Goal: Find specific page/section: Find specific page/section

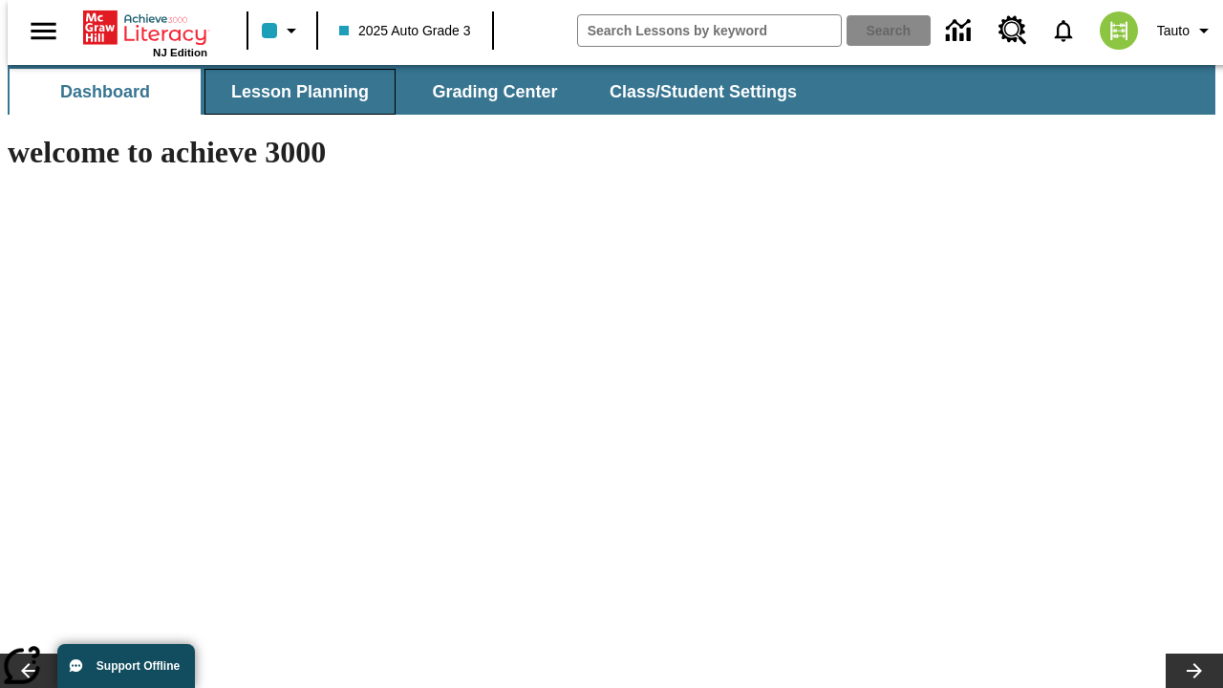
click at [292, 92] on span "Lesson Planning" at bounding box center [300, 92] width 138 height 22
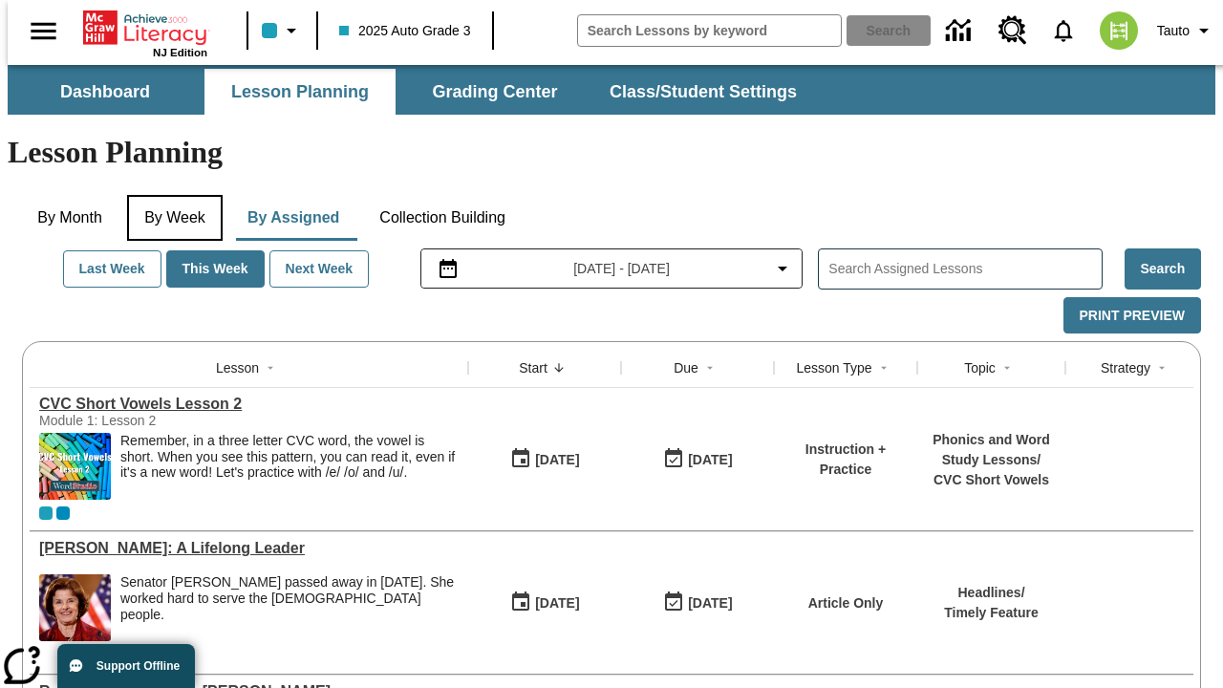
click at [171, 195] on button "By Week" at bounding box center [175, 218] width 96 height 46
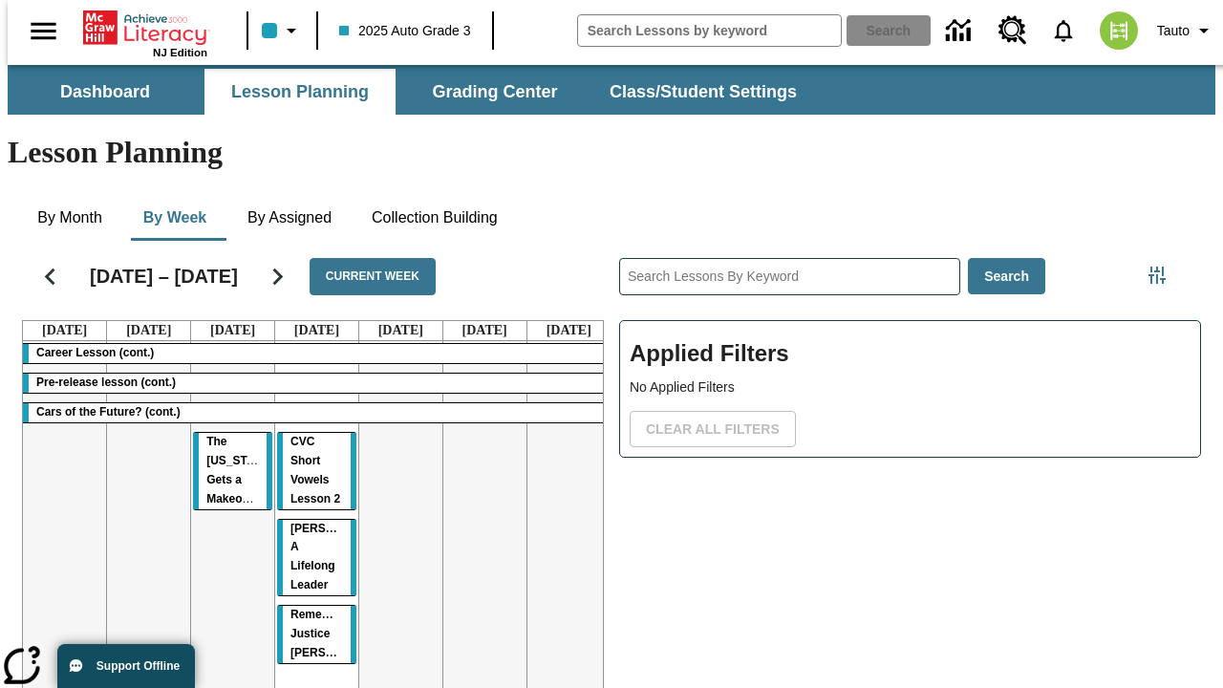
click at [561, 475] on tr "Career Lesson (cont.) Pre-release lesson (cont.) Cars of the Future? (cont.) Th…" at bounding box center [317, 547] width 588 height 412
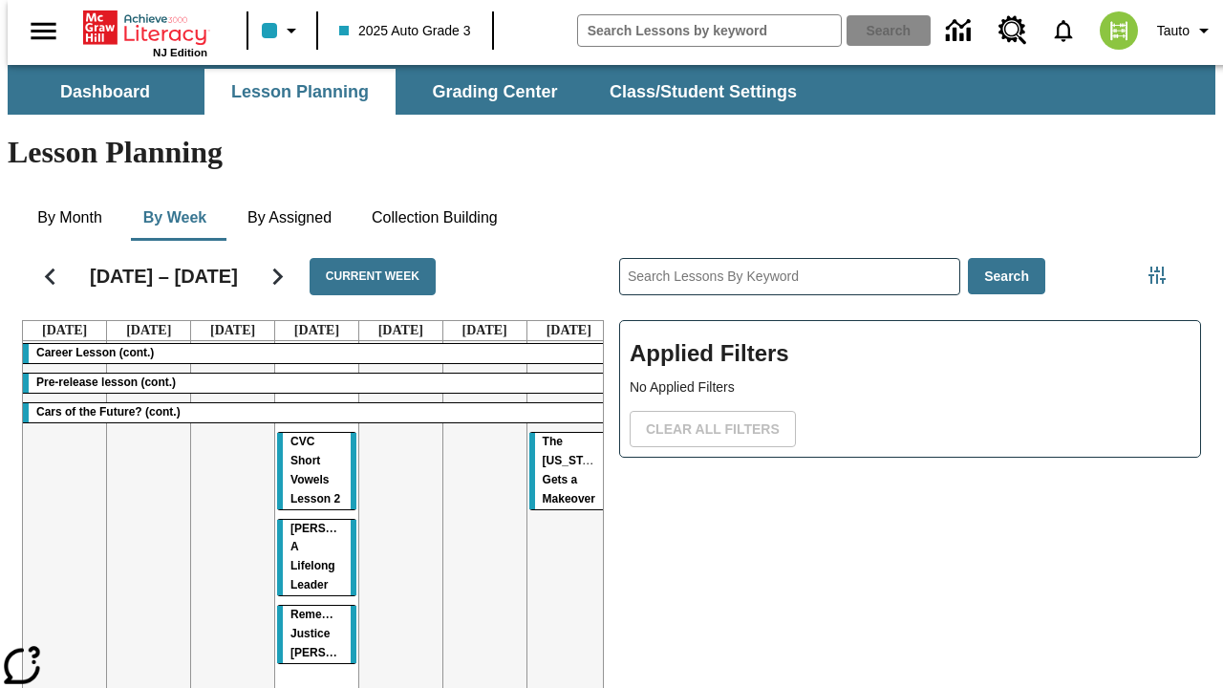
click at [545, 435] on span "The [US_STATE] Gets a Makeover" at bounding box center [576, 470] width 66 height 71
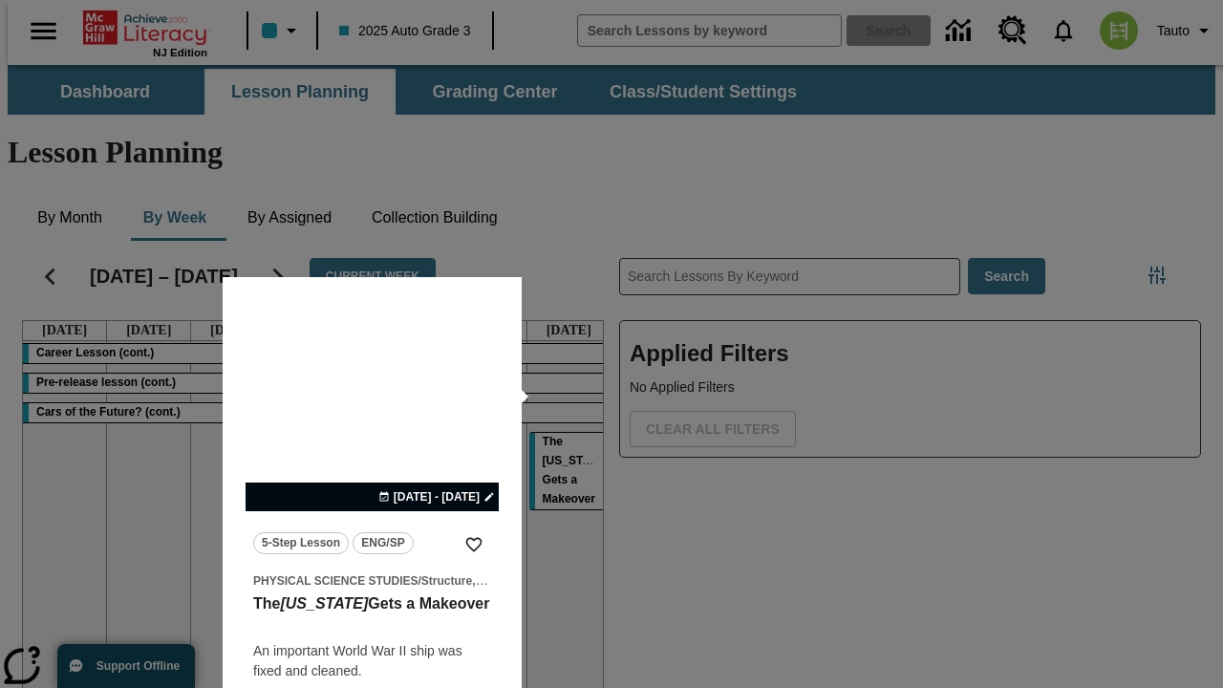
scroll to position [119, 0]
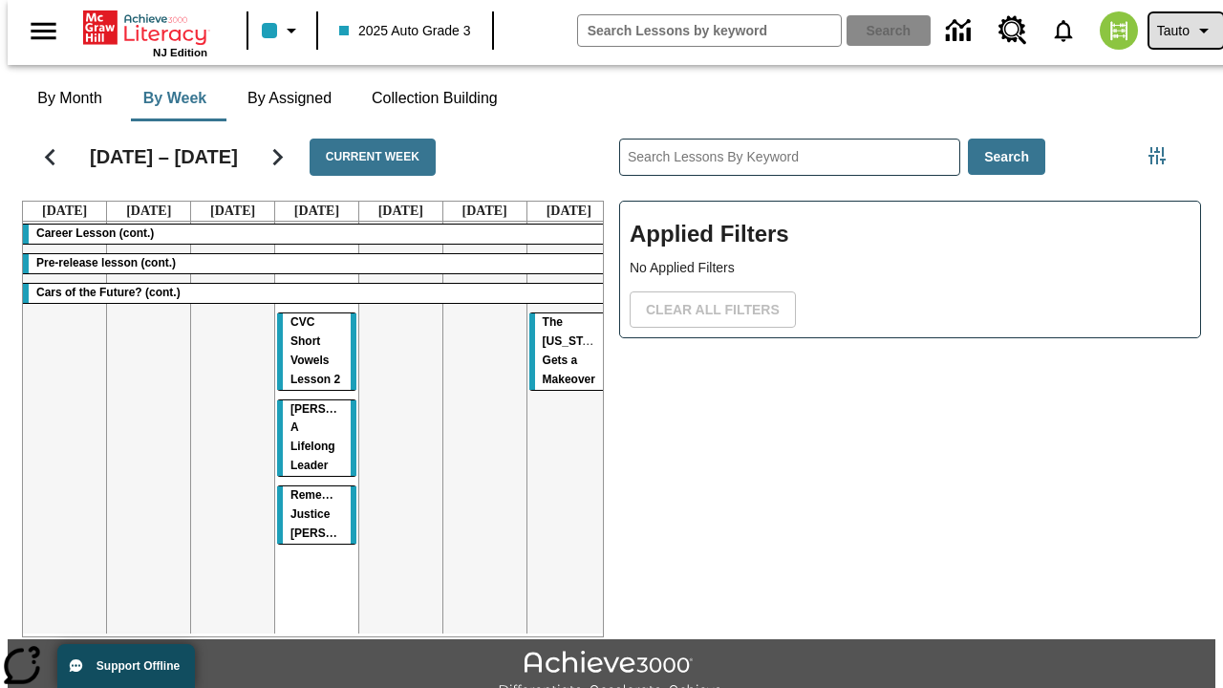
click at [1176, 31] on span "Tauto" at bounding box center [1173, 31] width 32 height 20
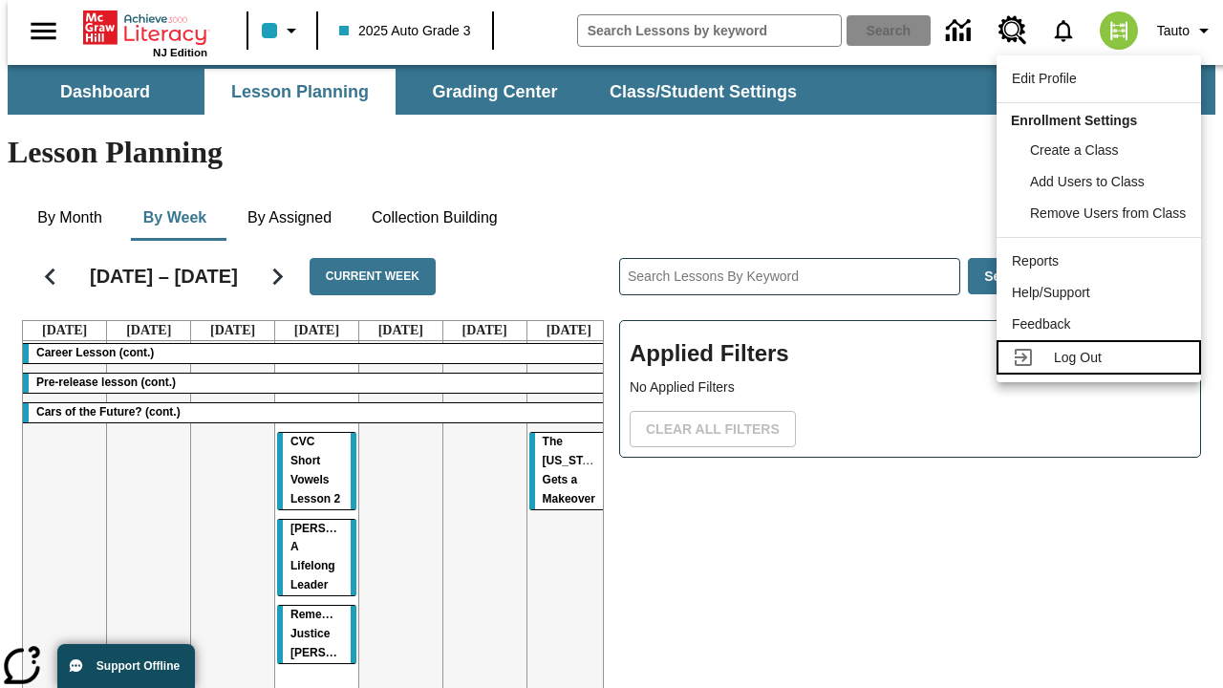
click at [1102, 357] on span "Log Out" at bounding box center [1078, 357] width 48 height 15
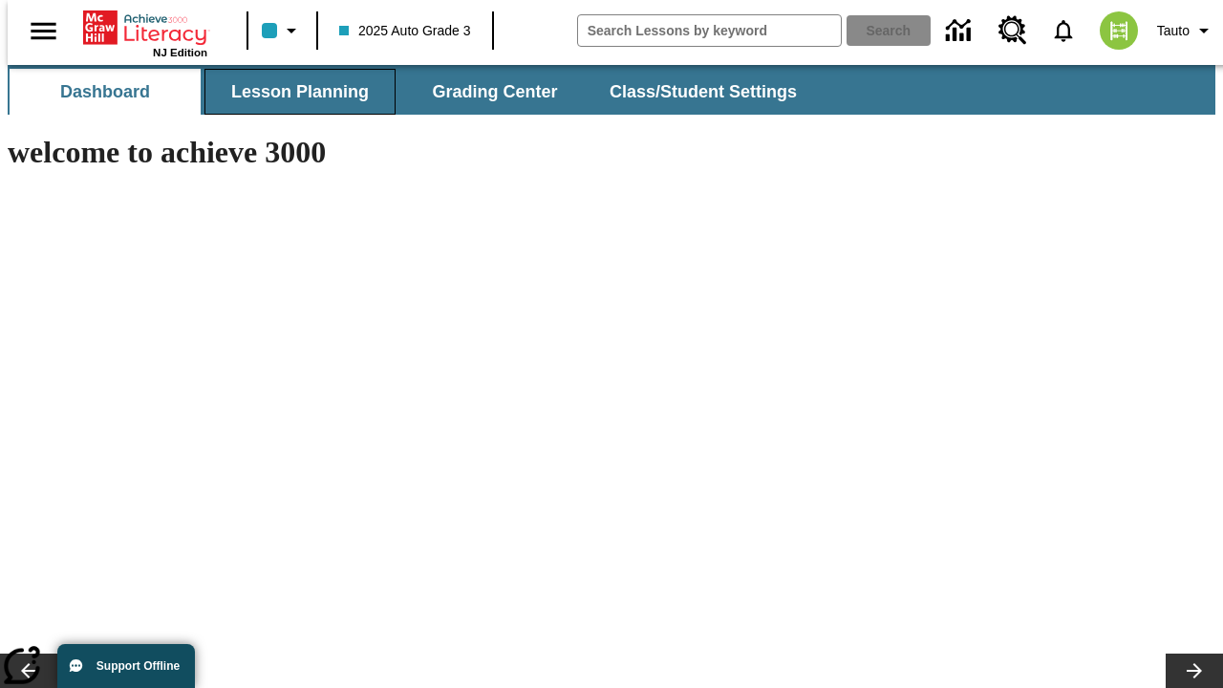
click at [292, 92] on span "Lesson Planning" at bounding box center [300, 92] width 138 height 22
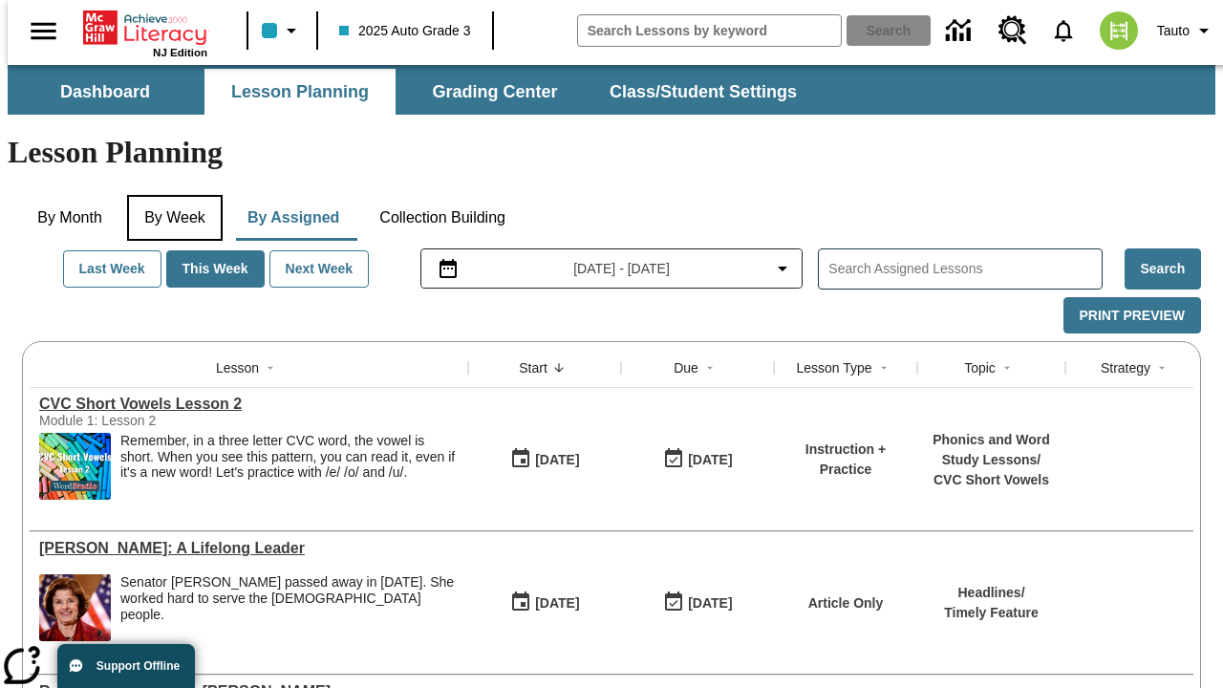
click at [171, 195] on button "By Week" at bounding box center [175, 218] width 96 height 46
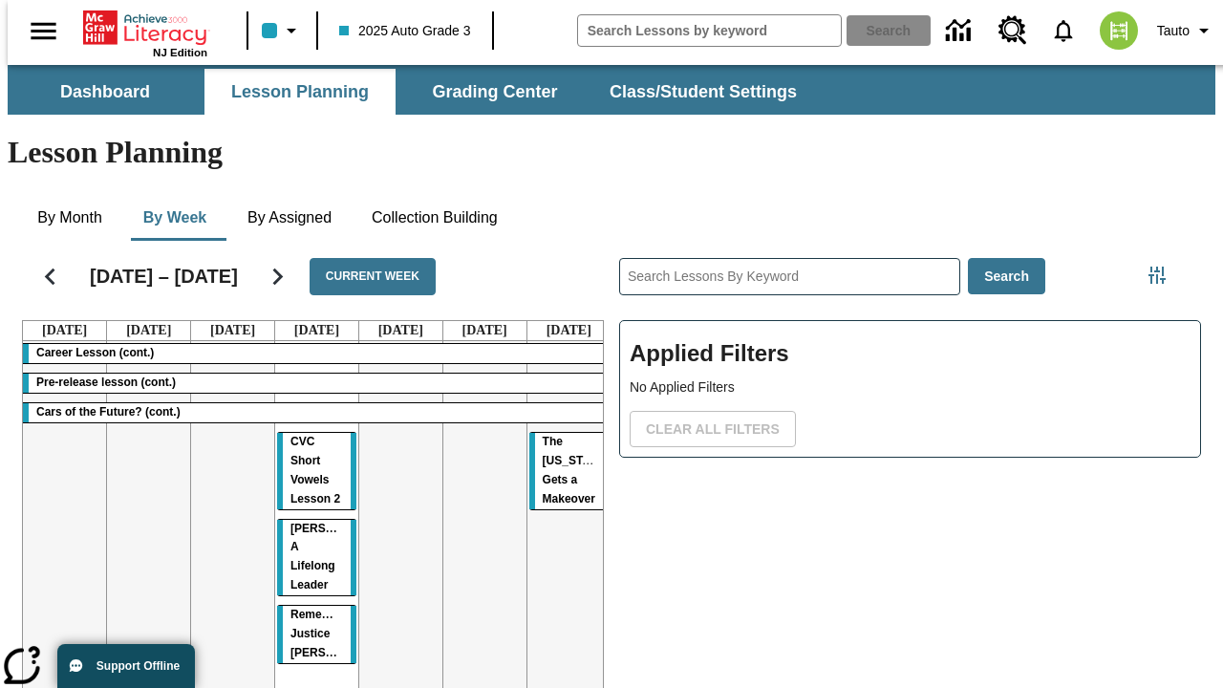
click at [225, 475] on tr "Career Lesson (cont.) Pre-release lesson (cont.) Cars of the Future? (cont.) CV…" at bounding box center [317, 547] width 588 height 412
